Goal: Task Accomplishment & Management: Use online tool/utility

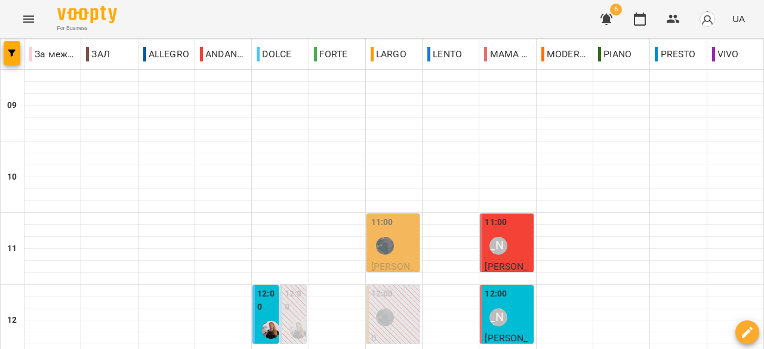
scroll to position [540, 0]
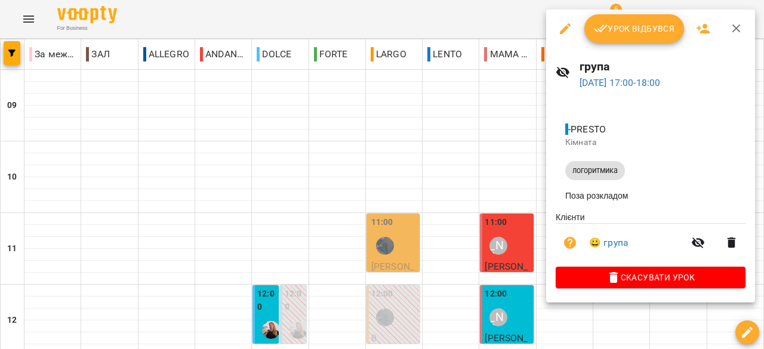
click at [665, 27] on span "Урок відбувся" at bounding box center [634, 28] width 81 height 14
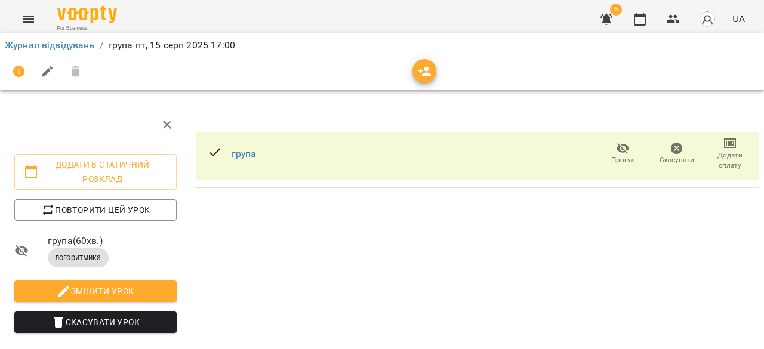
click at [726, 142] on icon "button" at bounding box center [730, 143] width 8 height 5
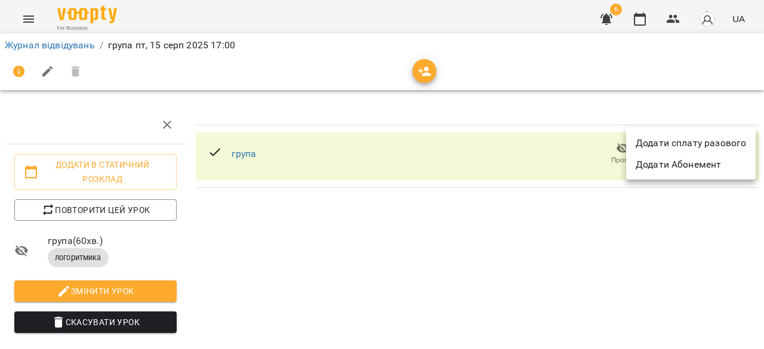
click at [721, 142] on li "Додати сплату разового" at bounding box center [691, 143] width 130 height 21
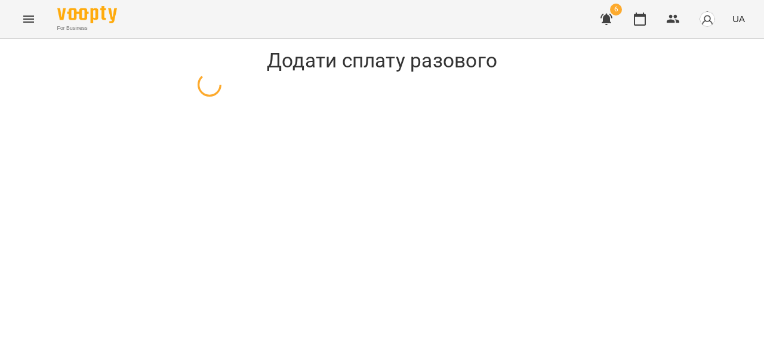
select select "**********"
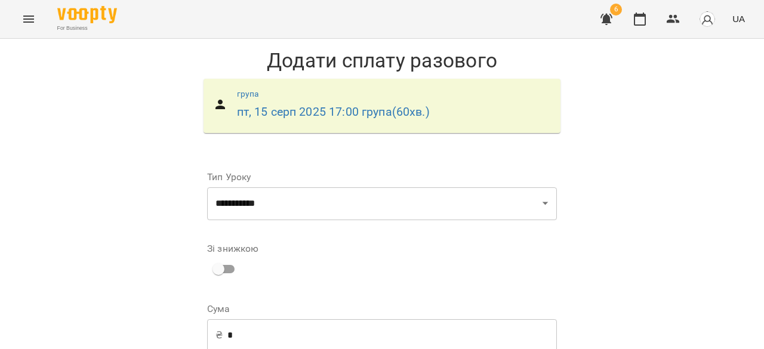
scroll to position [94, 0]
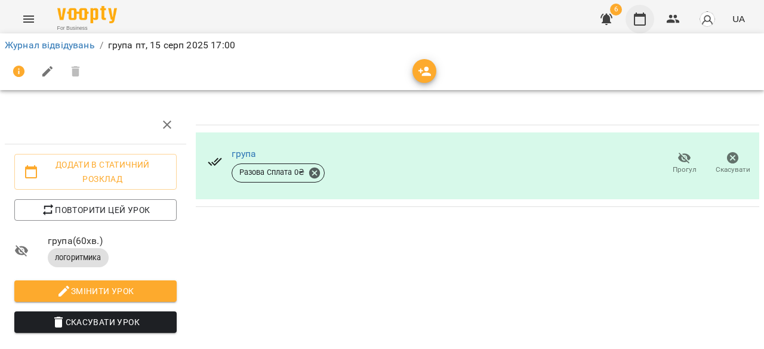
click at [642, 19] on icon "button" at bounding box center [640, 19] width 14 height 14
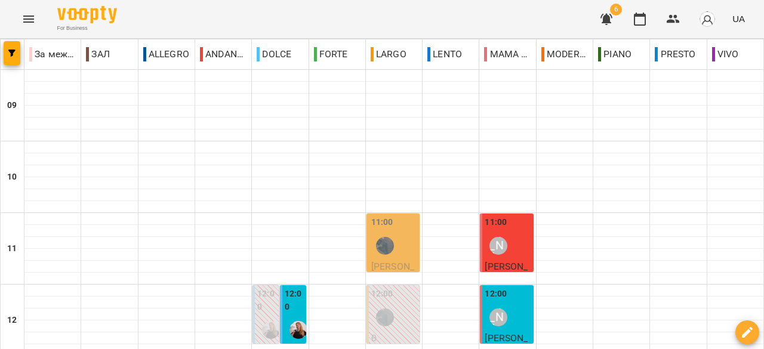
scroll to position [420, 0]
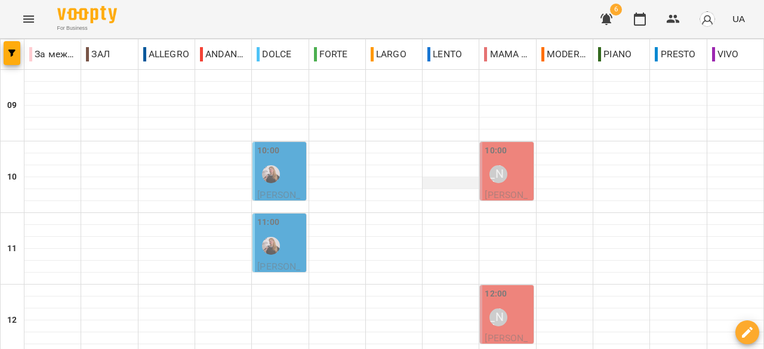
scroll to position [0, 0]
click at [30, 19] on icon "Menu" at bounding box center [28, 19] width 11 height 7
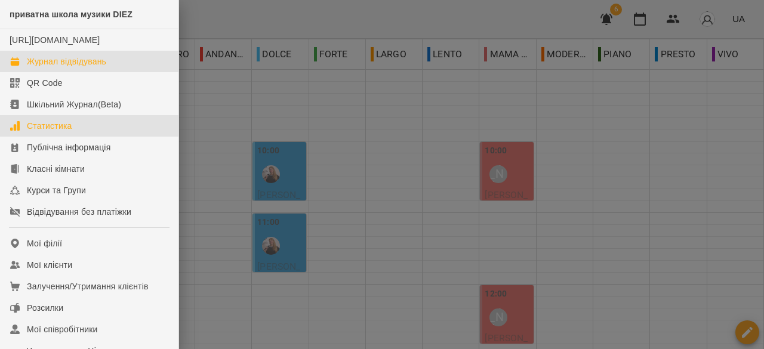
click at [53, 132] on div "Статистика" at bounding box center [49, 126] width 45 height 12
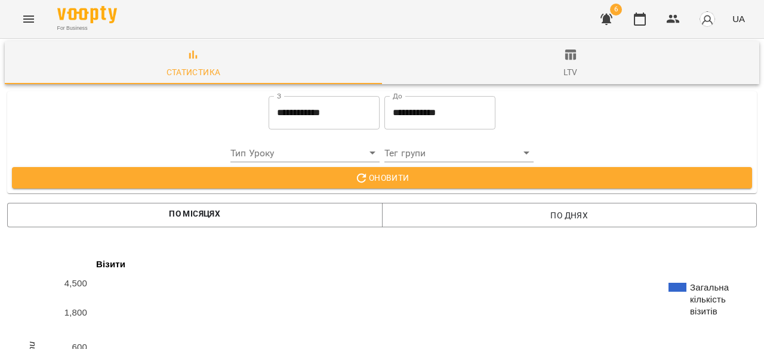
scroll to position [1905, 0]
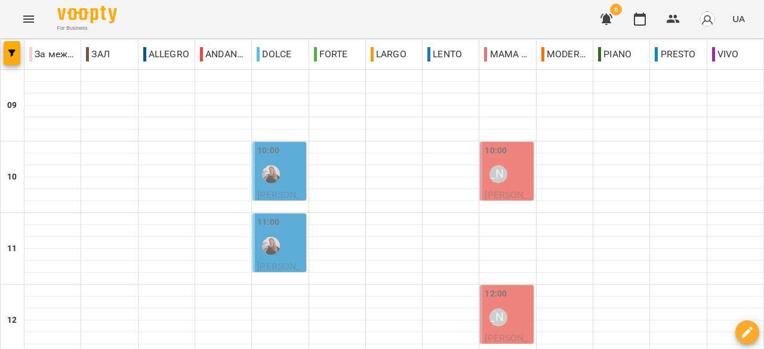
scroll to position [179, 0]
